Goal: Task Accomplishment & Management: Manage account settings

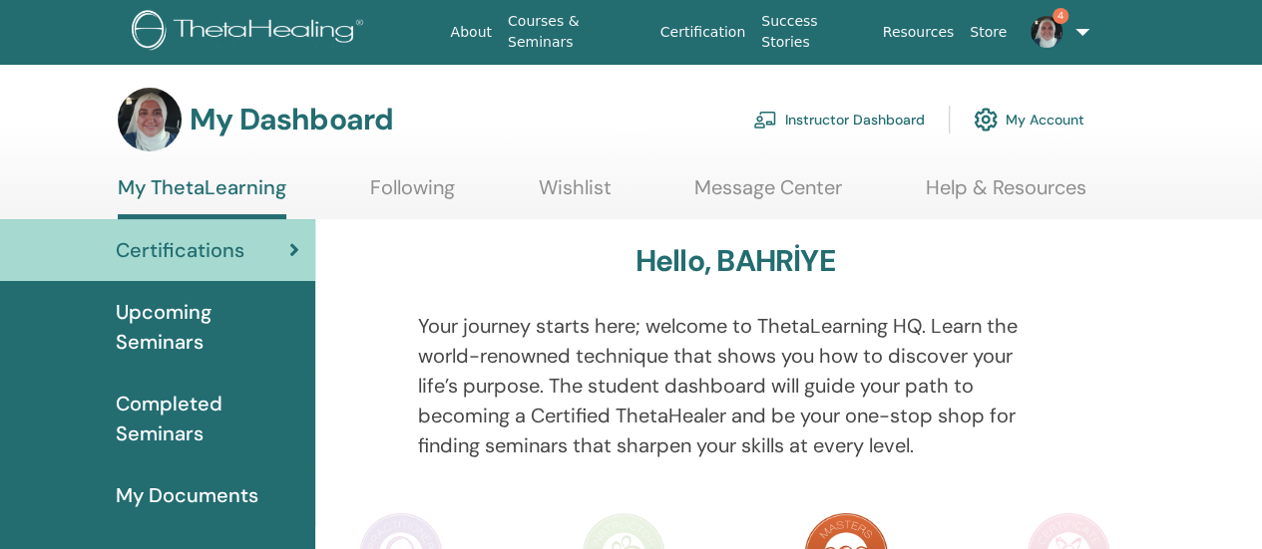
click at [875, 117] on link "Instructor Dashboard" at bounding box center [839, 120] width 172 height 44
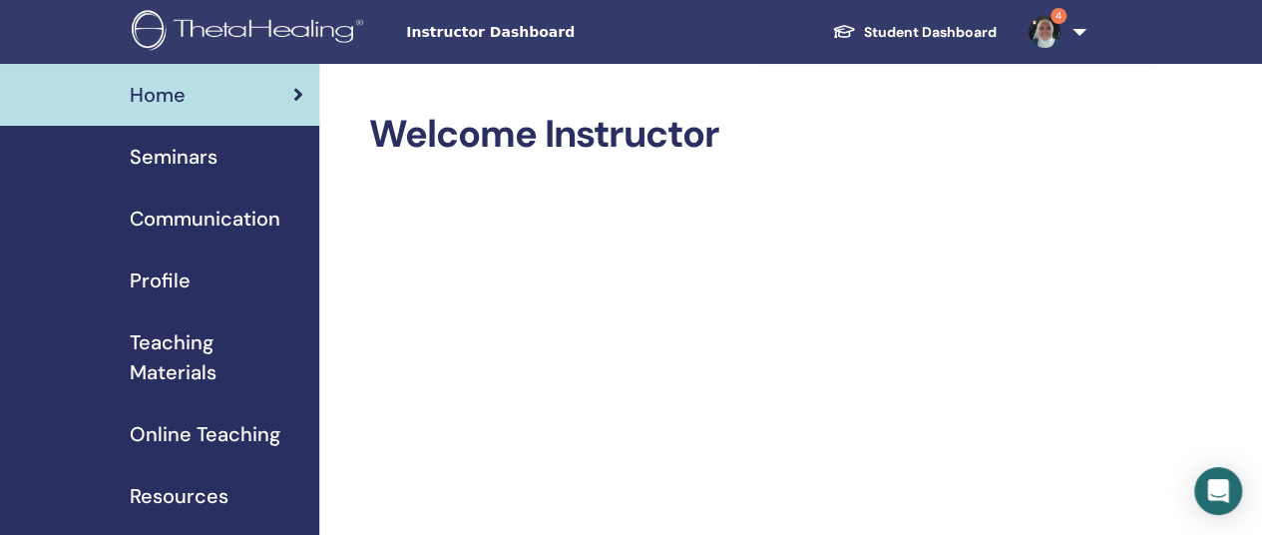
click at [200, 150] on span "Seminars" at bounding box center [174, 157] width 88 height 30
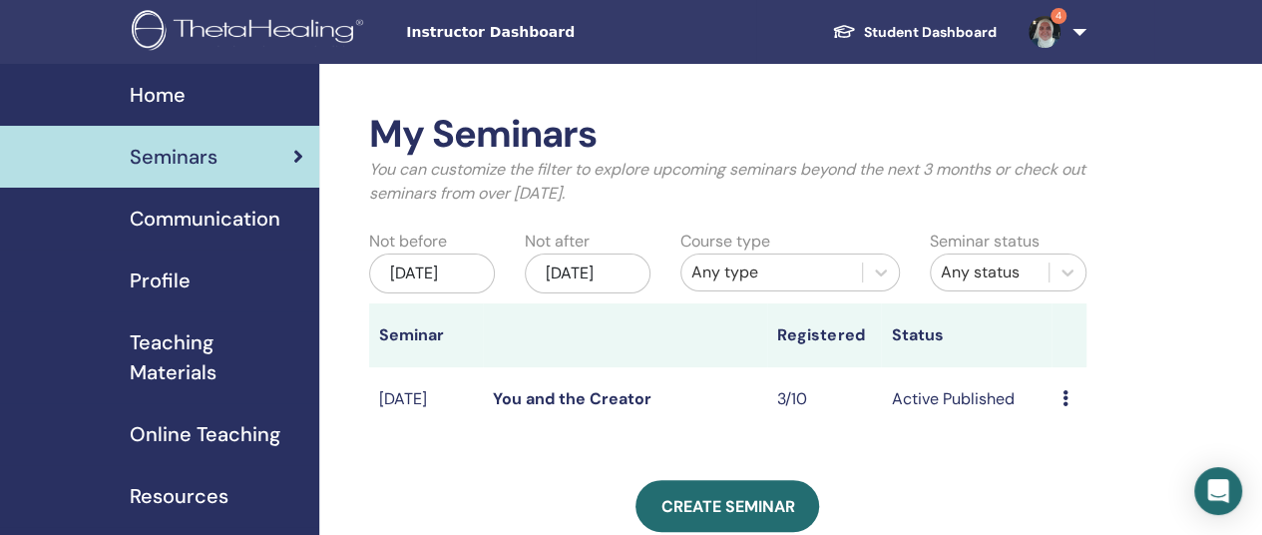
click at [607, 409] on link "You and the Creator" at bounding box center [572, 398] width 159 height 21
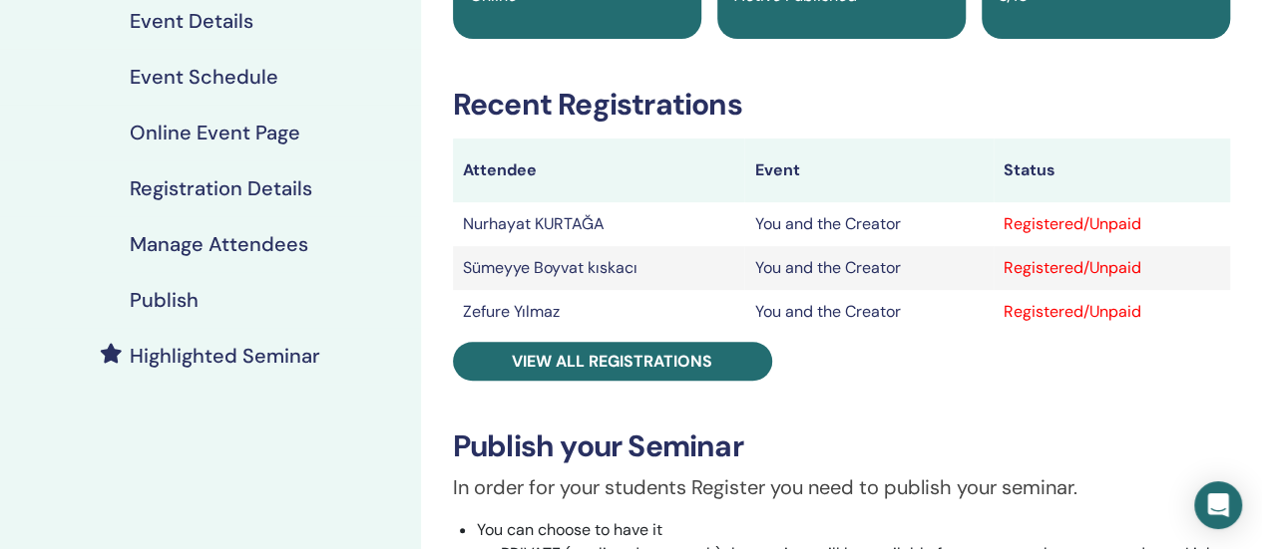
scroll to position [241, 0]
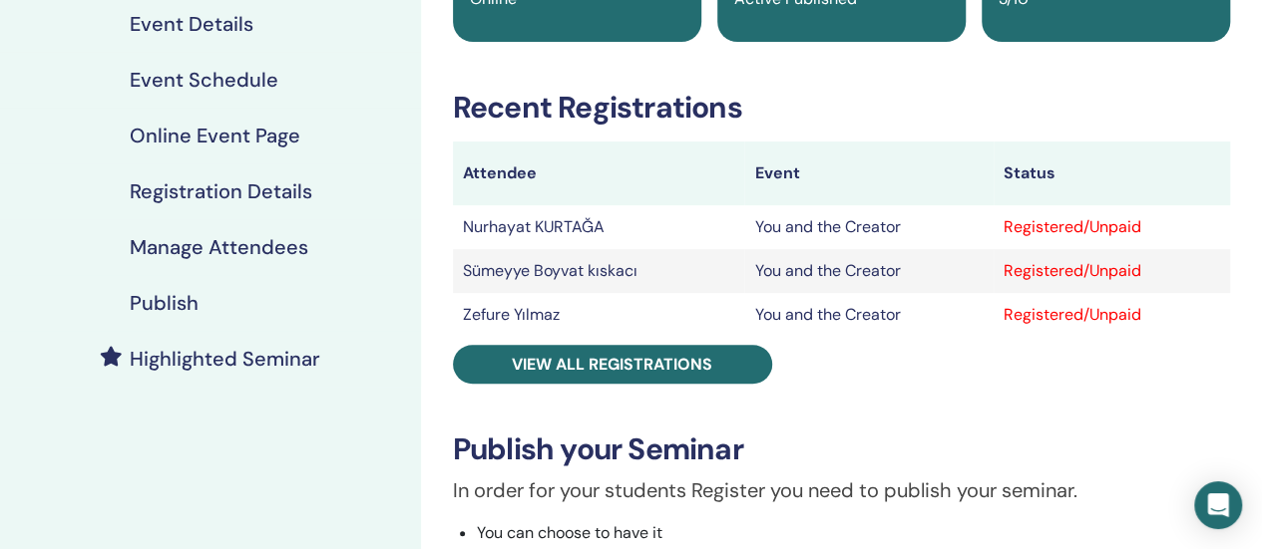
click at [1119, 230] on div "Registered/Unpaid" at bounding box center [1111, 227] width 216 height 24
click at [1085, 223] on div "Registered/Unpaid" at bounding box center [1111, 227] width 216 height 24
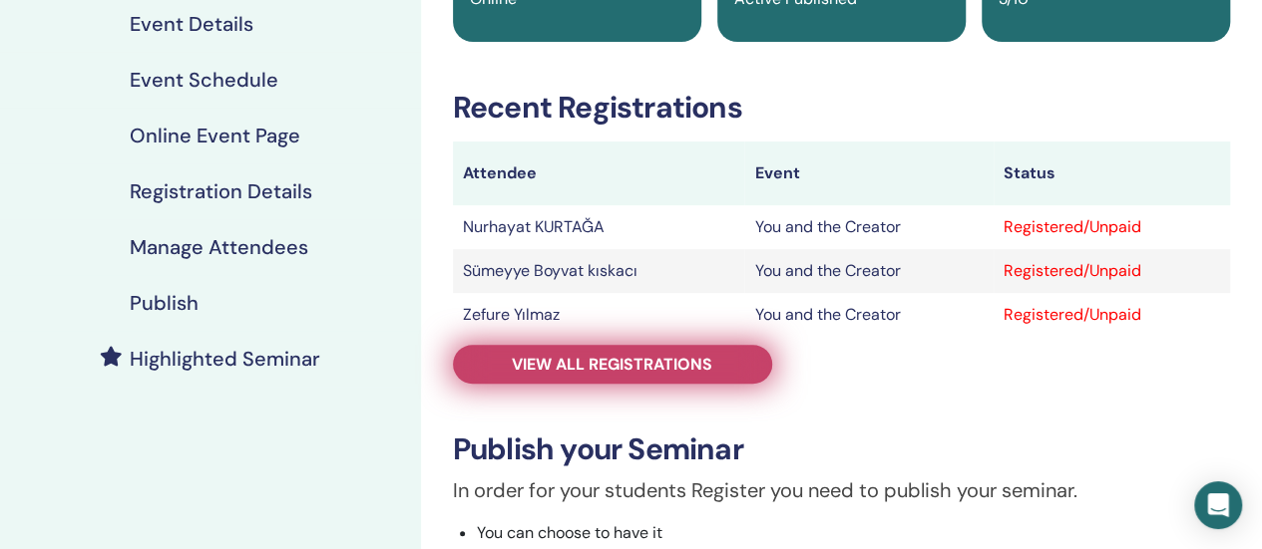
click at [652, 373] on span "View all registrations" at bounding box center [612, 364] width 200 height 21
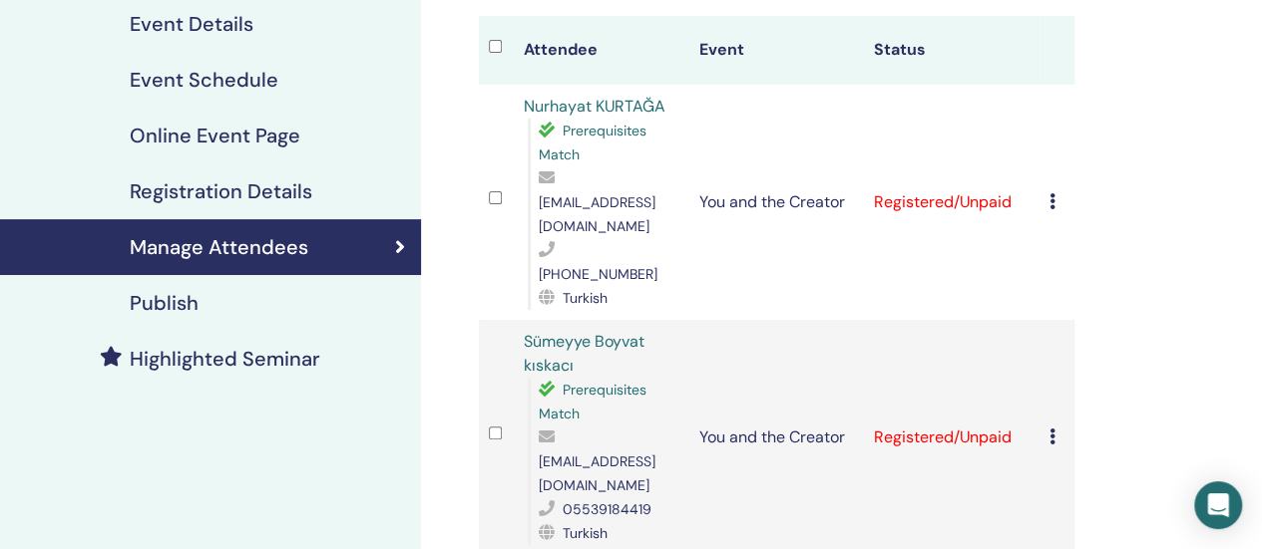
click at [1051, 193] on icon at bounding box center [1052, 201] width 6 height 16
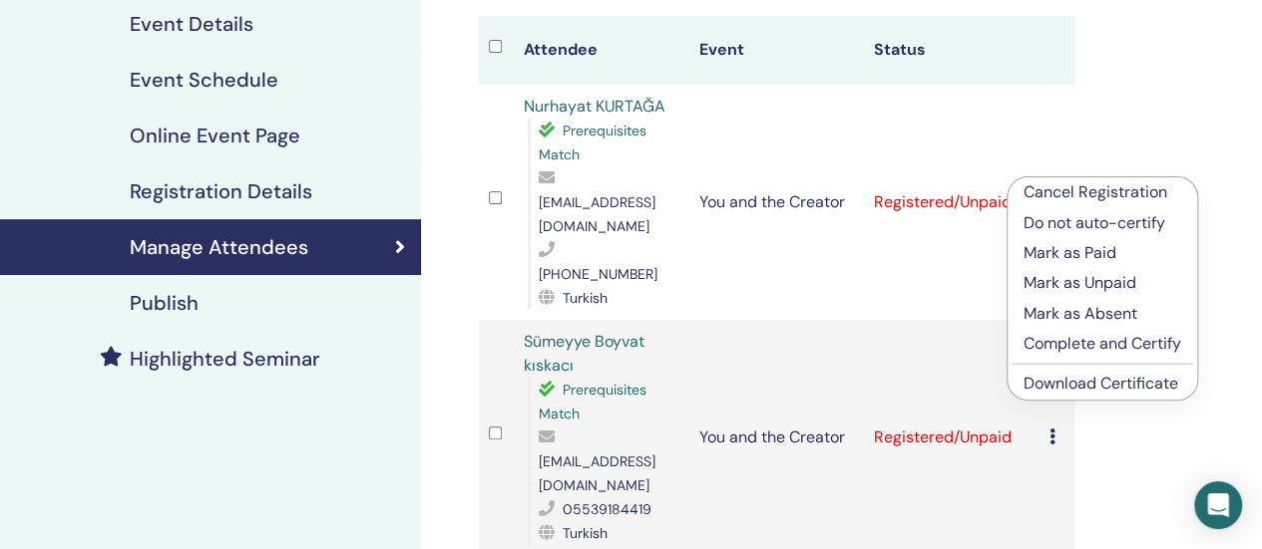
click at [1089, 254] on p "Mark as Paid" at bounding box center [1102, 253] width 158 height 24
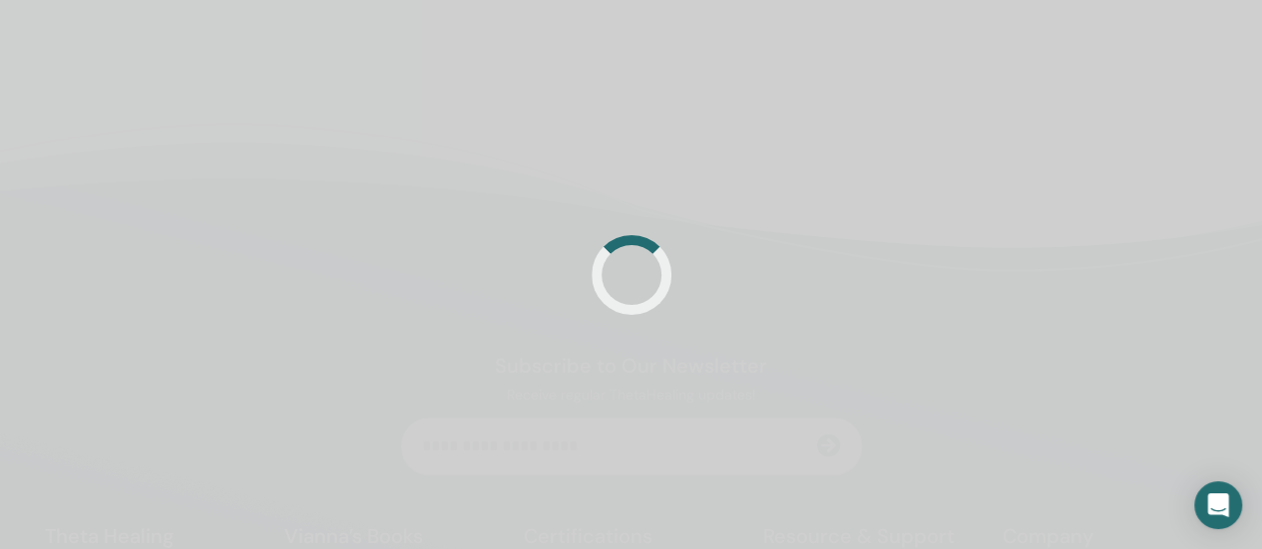
scroll to position [241, 0]
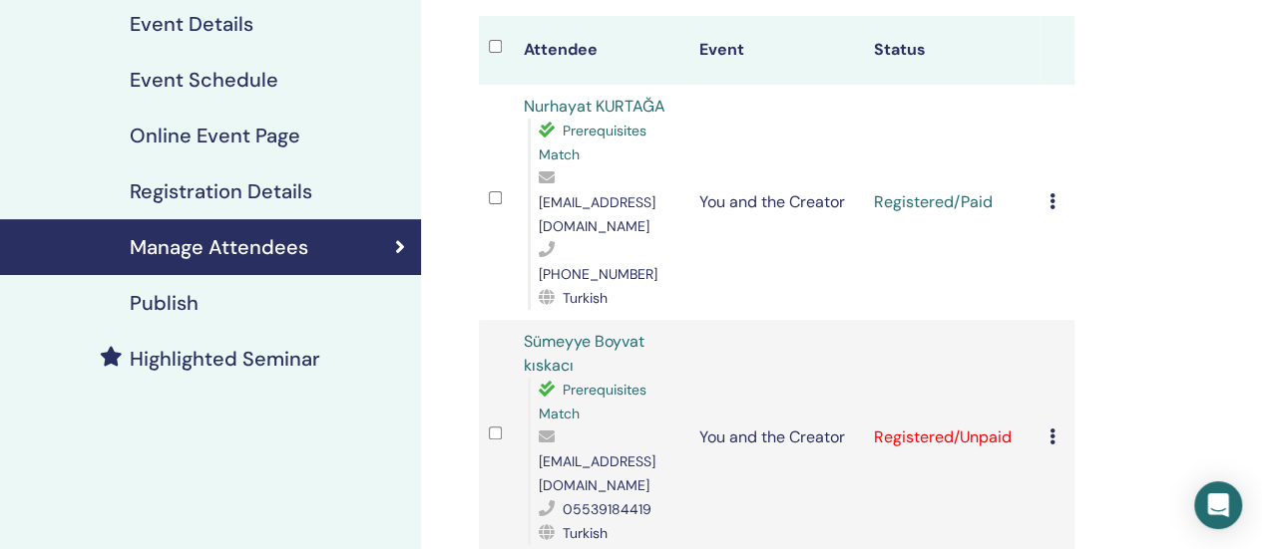
click at [1055, 426] on div "Cancel Registration Do not auto-certify Mark as Paid Mark as Unpaid Mark as Abs…" at bounding box center [1056, 438] width 15 height 24
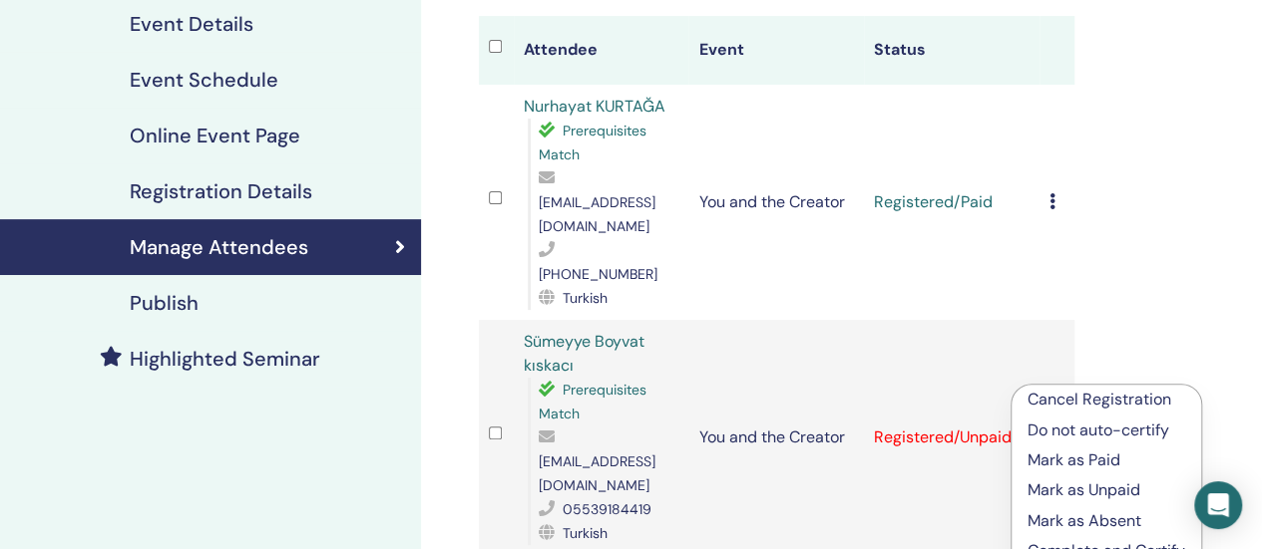
click at [1057, 461] on p "Mark as Paid" at bounding box center [1106, 461] width 158 height 24
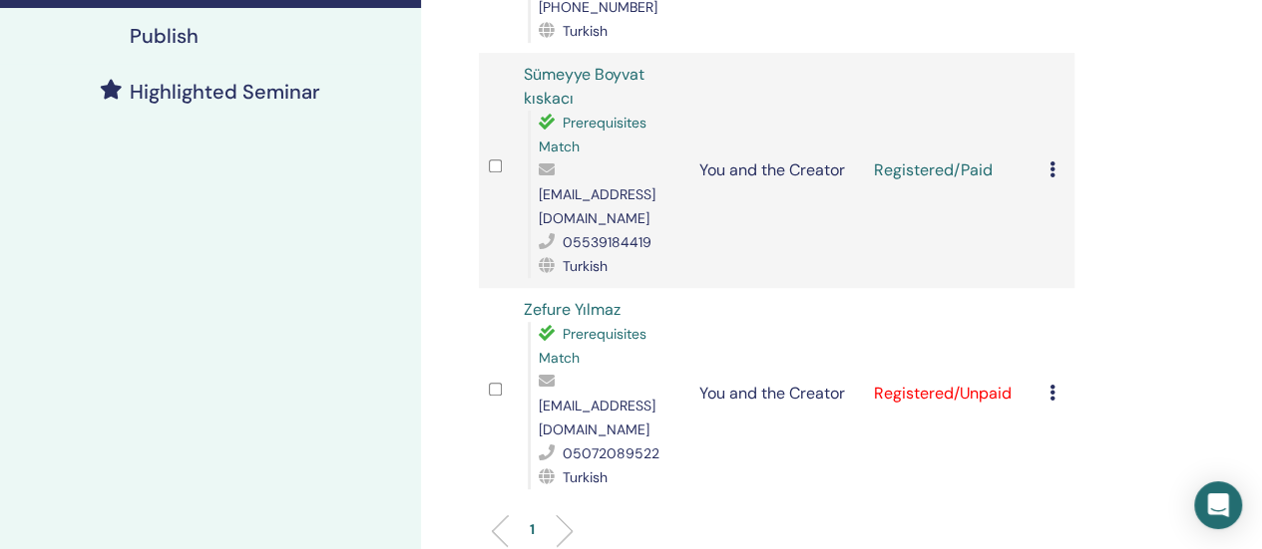
scroll to position [547, 0]
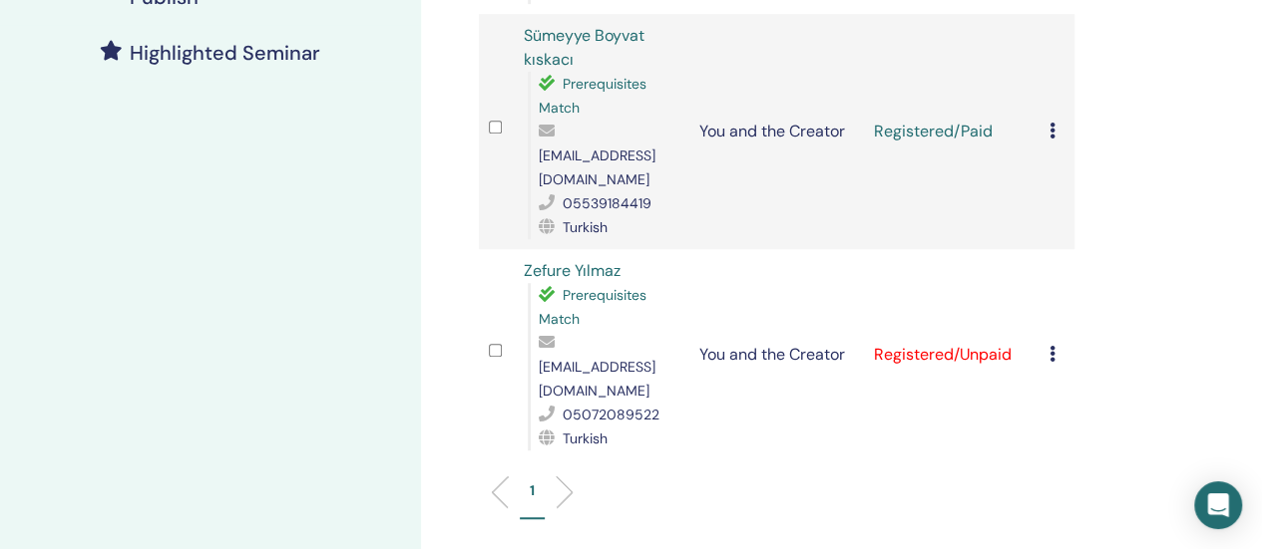
click at [1054, 346] on icon at bounding box center [1052, 354] width 6 height 16
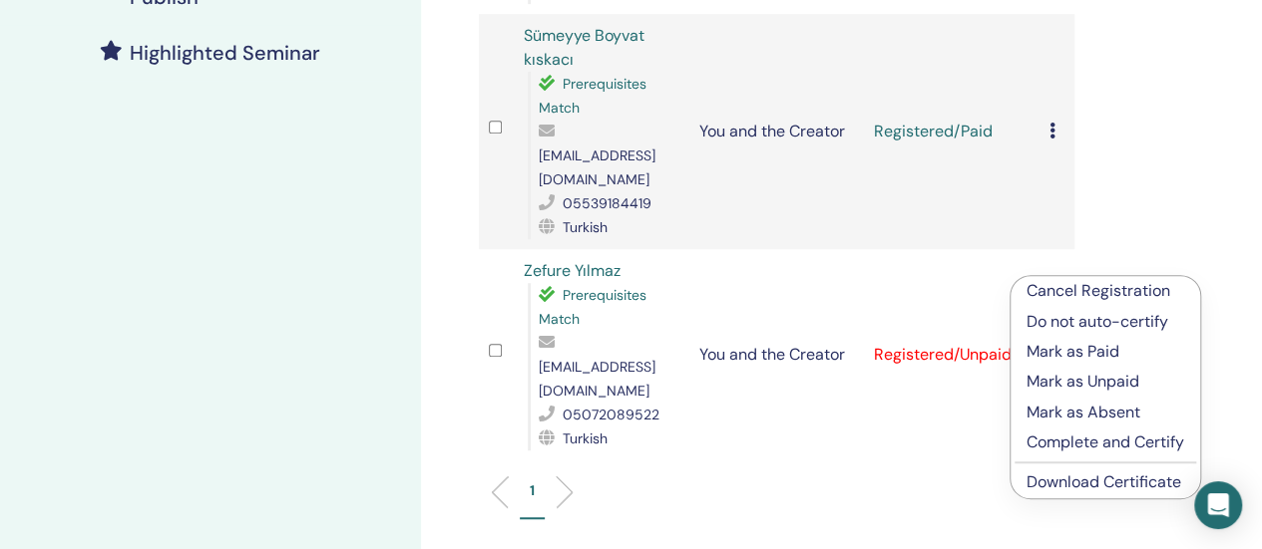
click at [1085, 351] on p "Mark as Paid" at bounding box center [1105, 352] width 158 height 24
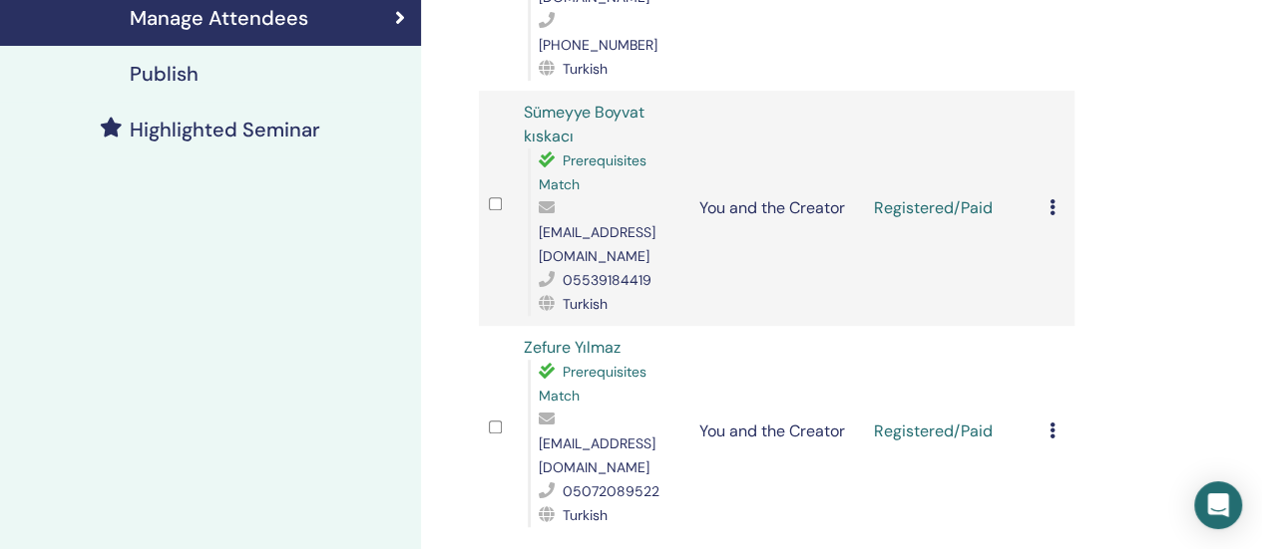
scroll to position [475, 0]
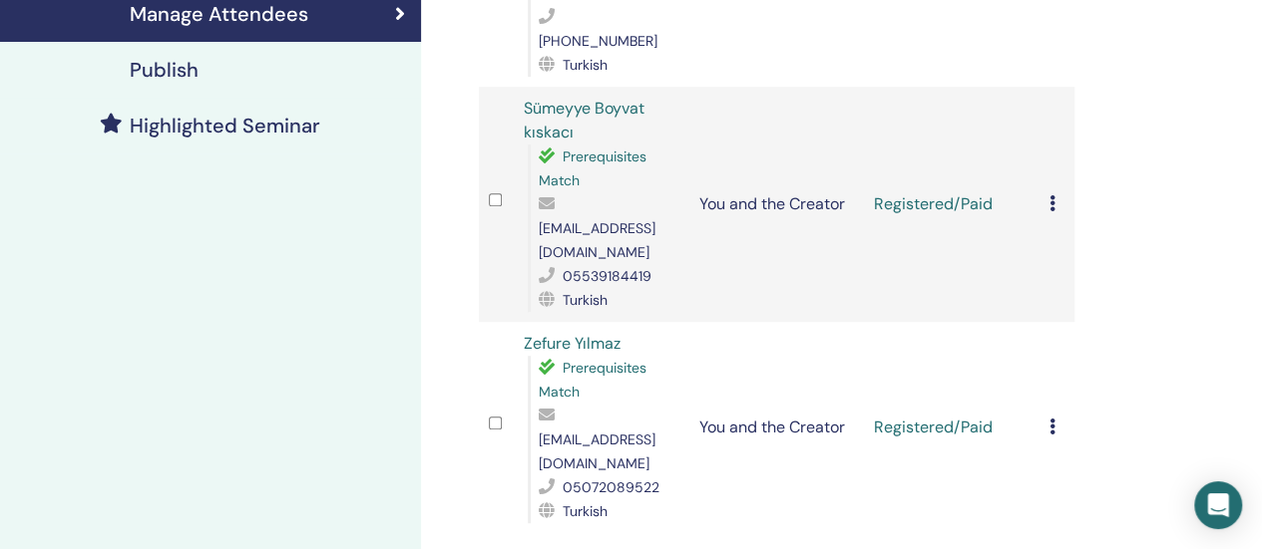
click at [1135, 304] on div "Manage Attendees Bulk Actions Export to CSV Attendee Event Status Nurhayat KURT…" at bounding box center [841, 240] width 841 height 1302
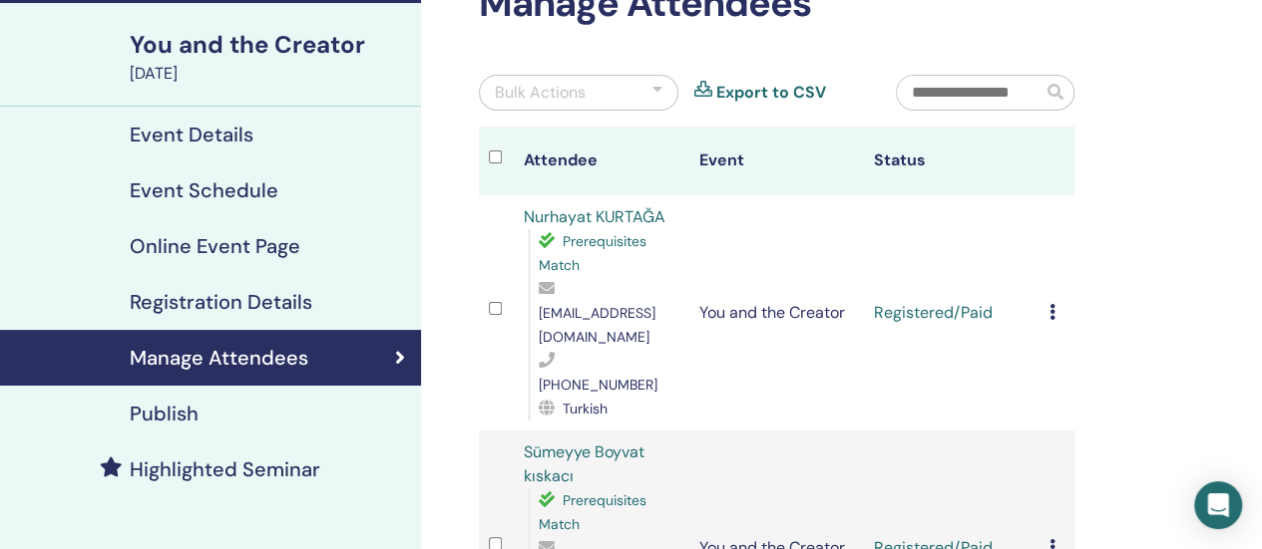
scroll to position [133, 0]
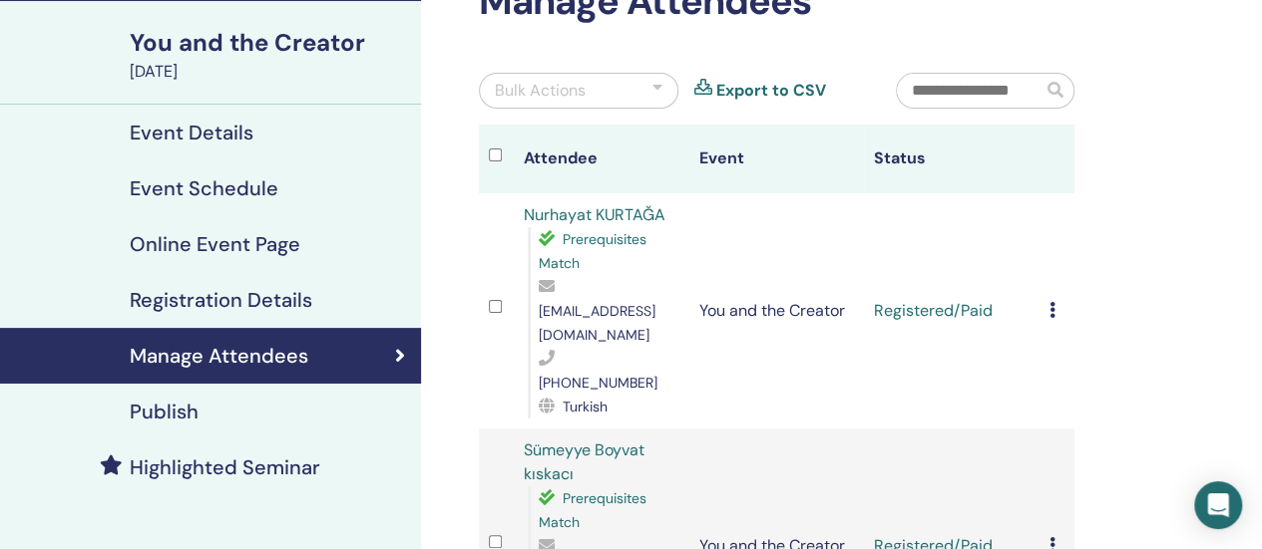
click at [1053, 302] on icon at bounding box center [1052, 310] width 6 height 16
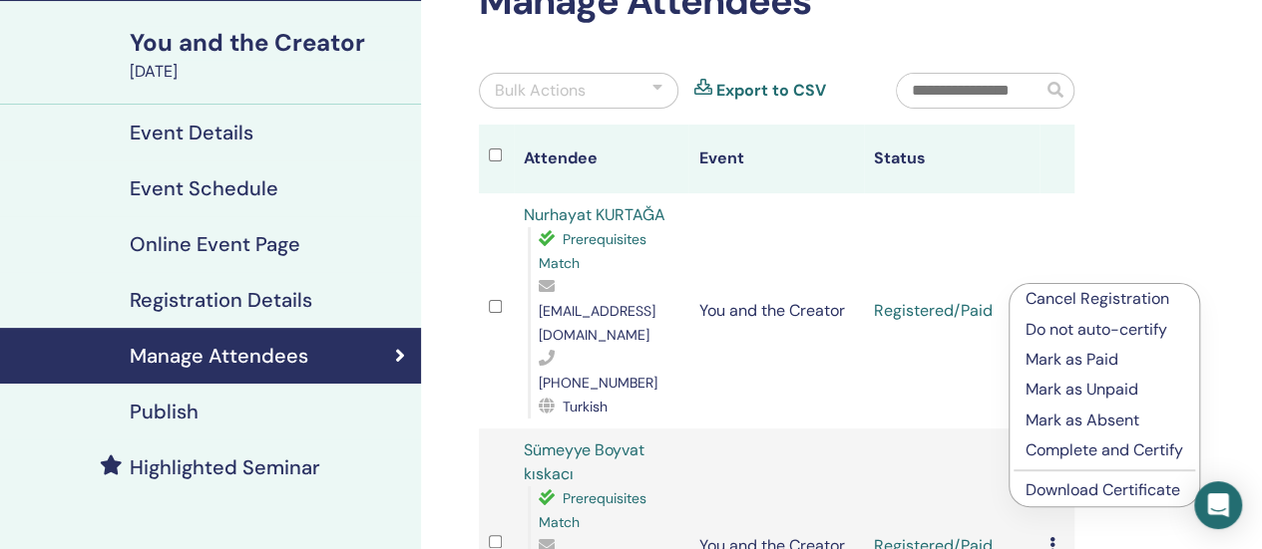
click at [1067, 492] on link "Download Certificate" at bounding box center [1102, 490] width 155 height 21
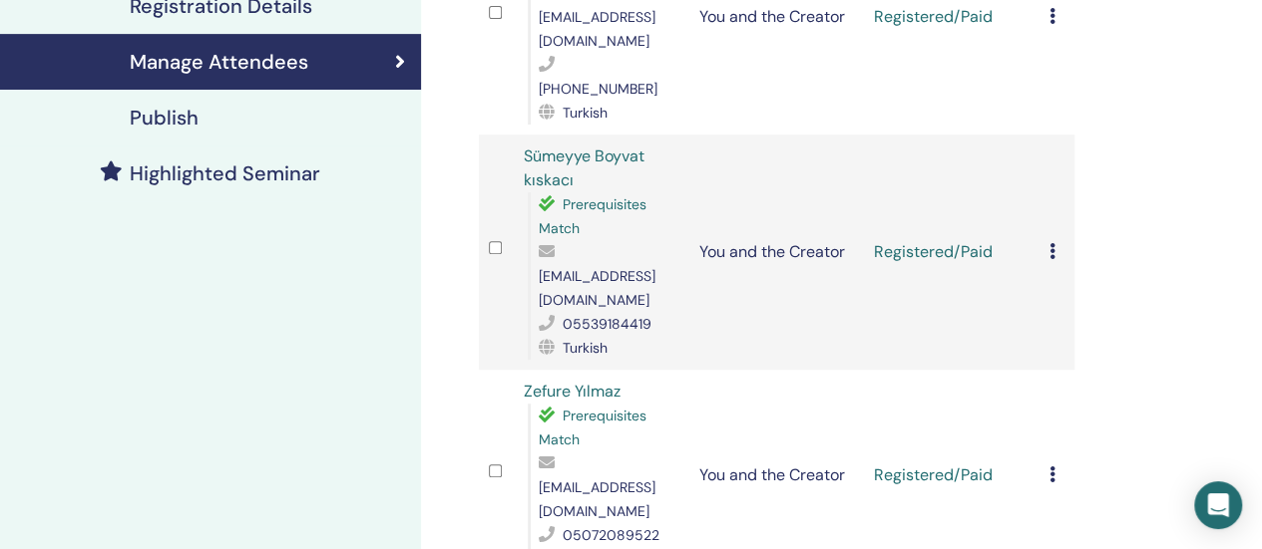
scroll to position [437, 0]
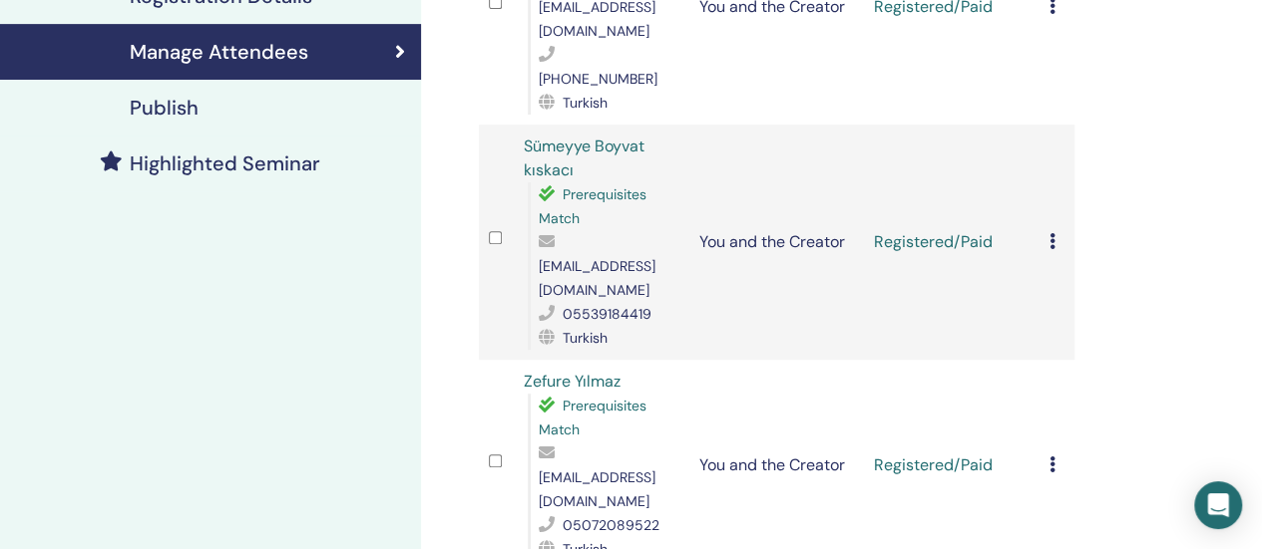
click at [1052, 233] on icon at bounding box center [1052, 241] width 6 height 16
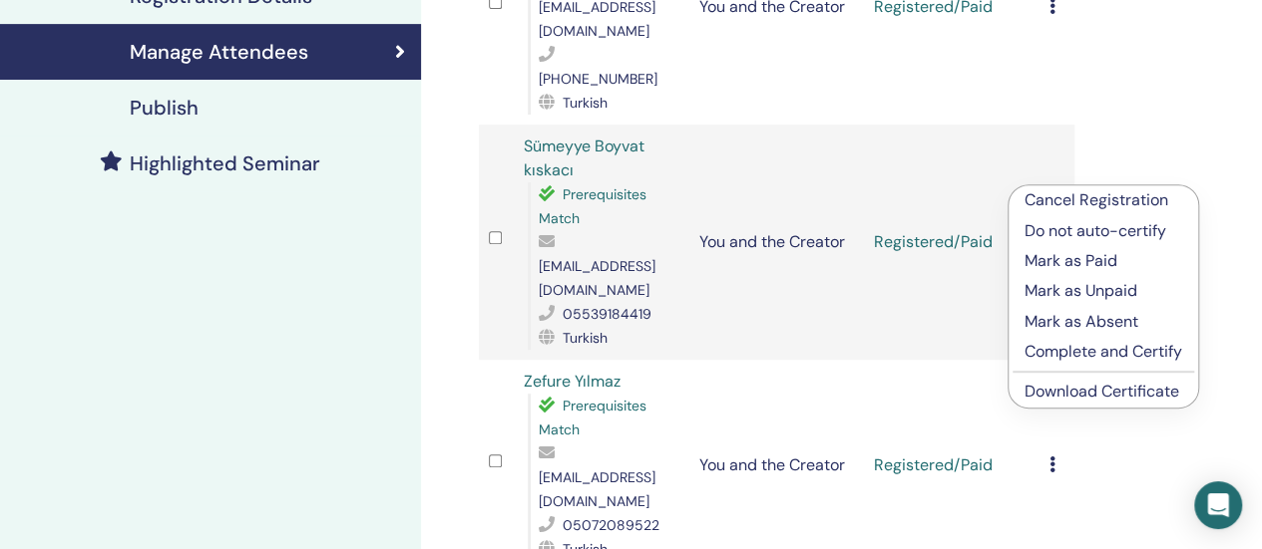
click at [1091, 260] on p "Mark as Paid" at bounding box center [1103, 261] width 158 height 24
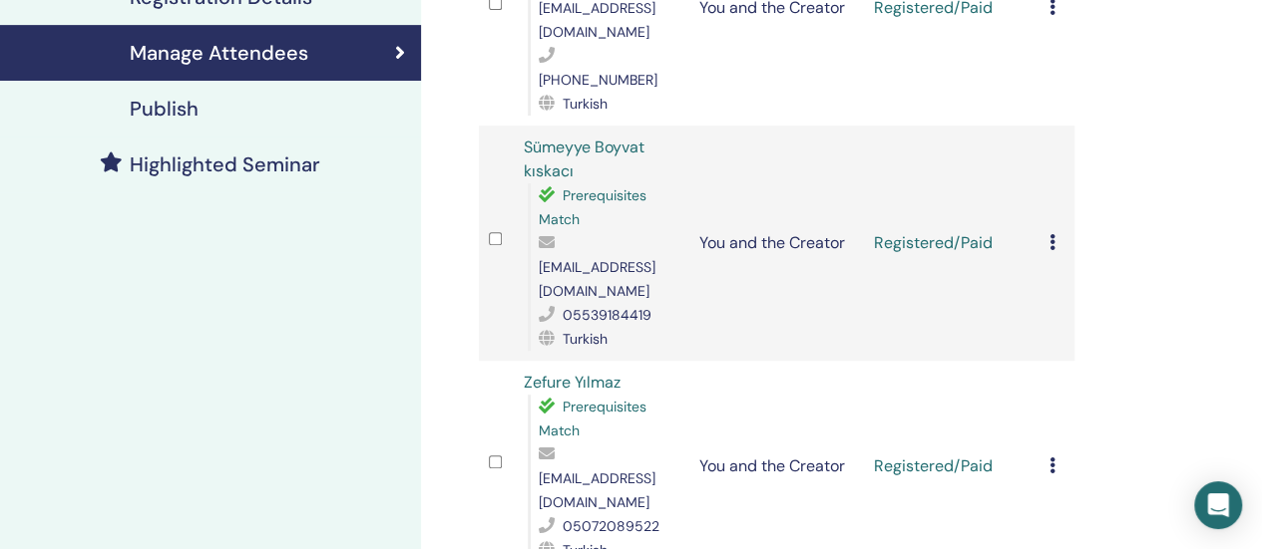
scroll to position [437, 0]
click at [1053, 233] on icon at bounding box center [1052, 241] width 6 height 16
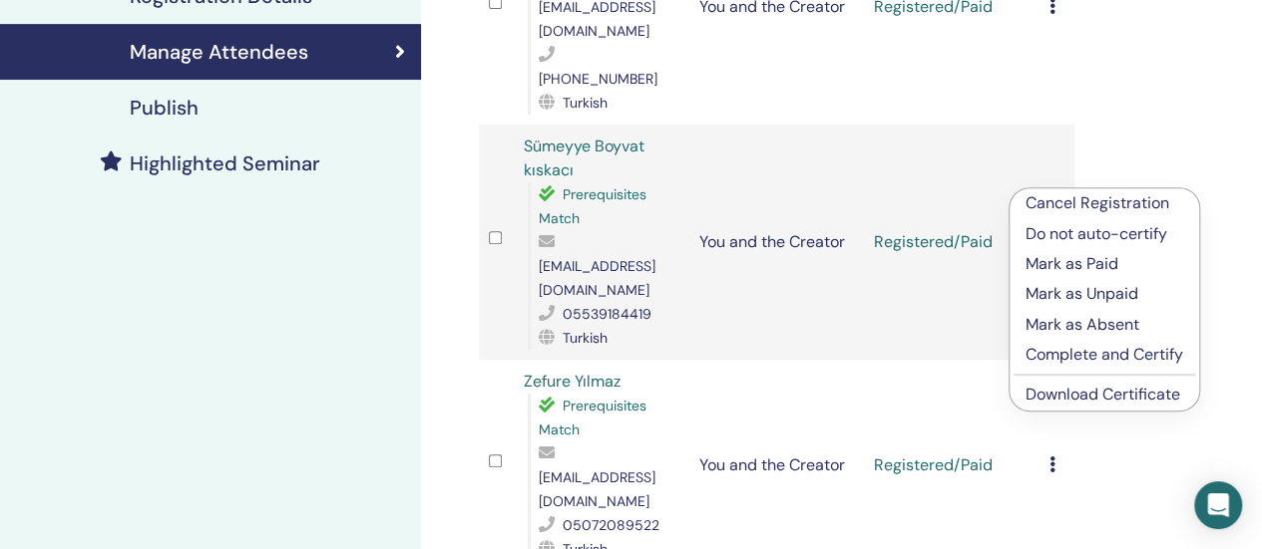
click at [1051, 391] on link "Download Certificate" at bounding box center [1102, 394] width 155 height 21
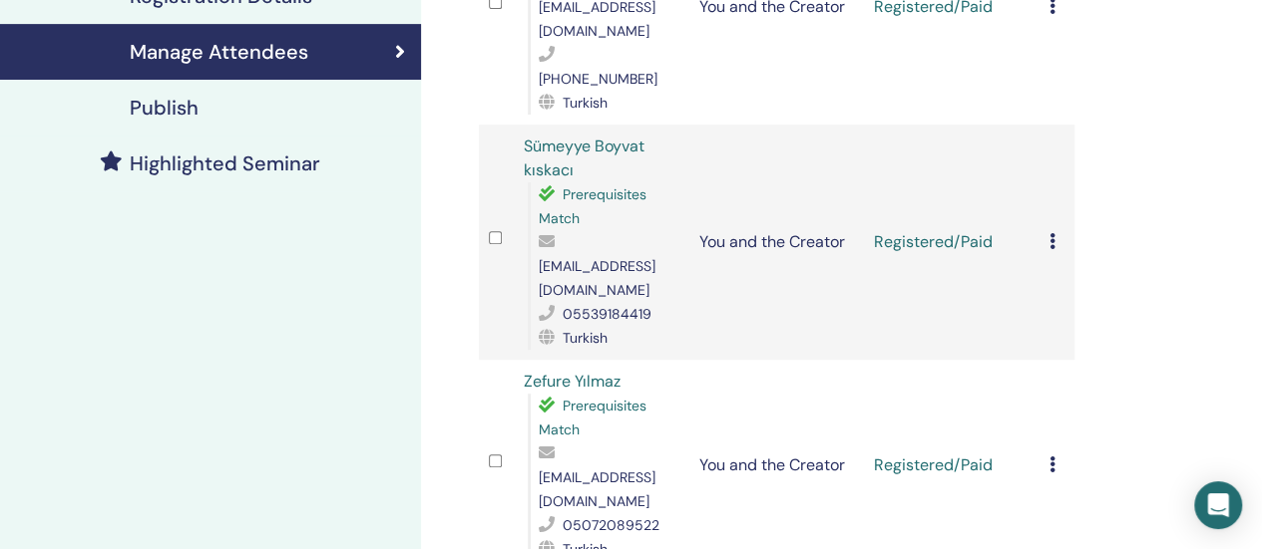
click at [1055, 454] on div "Cancel Registration Do not auto-certify Mark as Paid Mark as Unpaid Mark as Abs…" at bounding box center [1056, 466] width 15 height 24
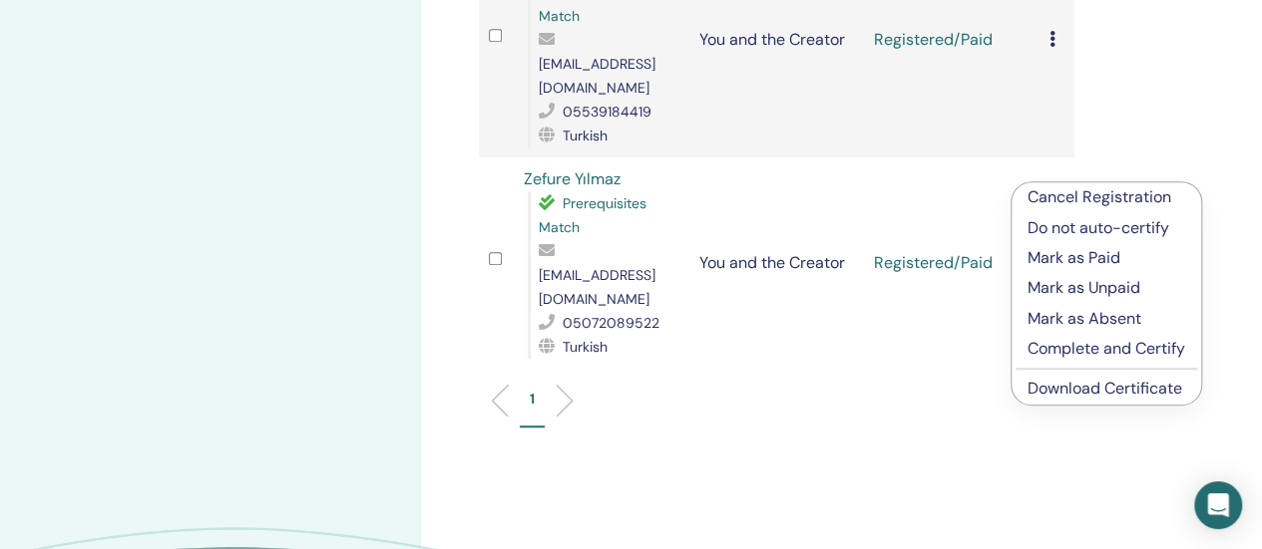
scroll to position [650, 0]
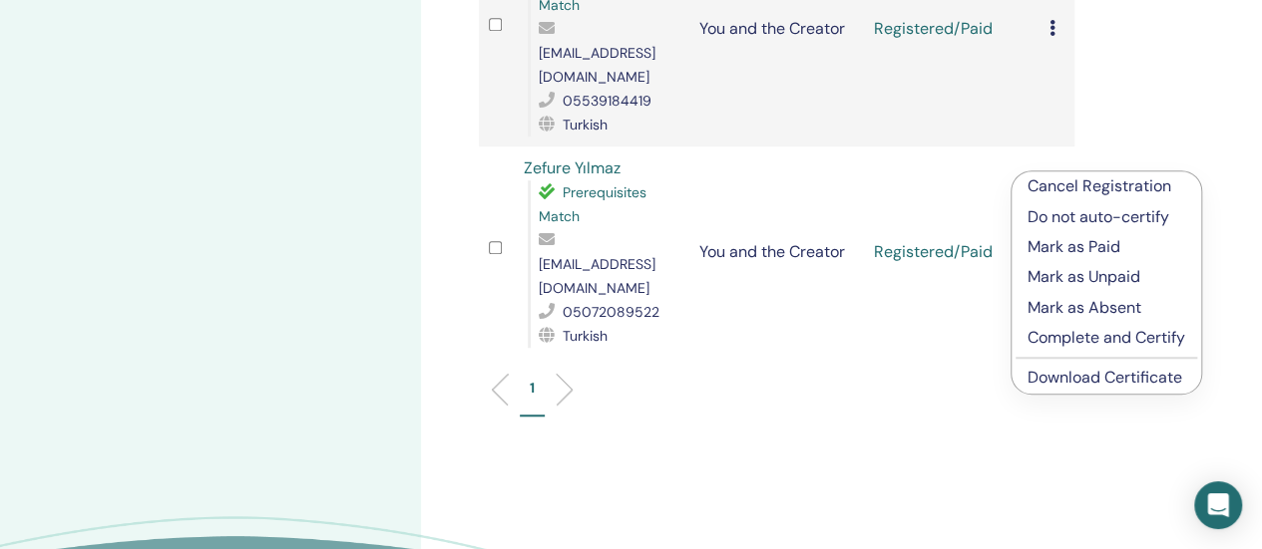
click at [1068, 369] on link "Download Certificate" at bounding box center [1104, 377] width 155 height 21
